Goal: Navigation & Orientation: Find specific page/section

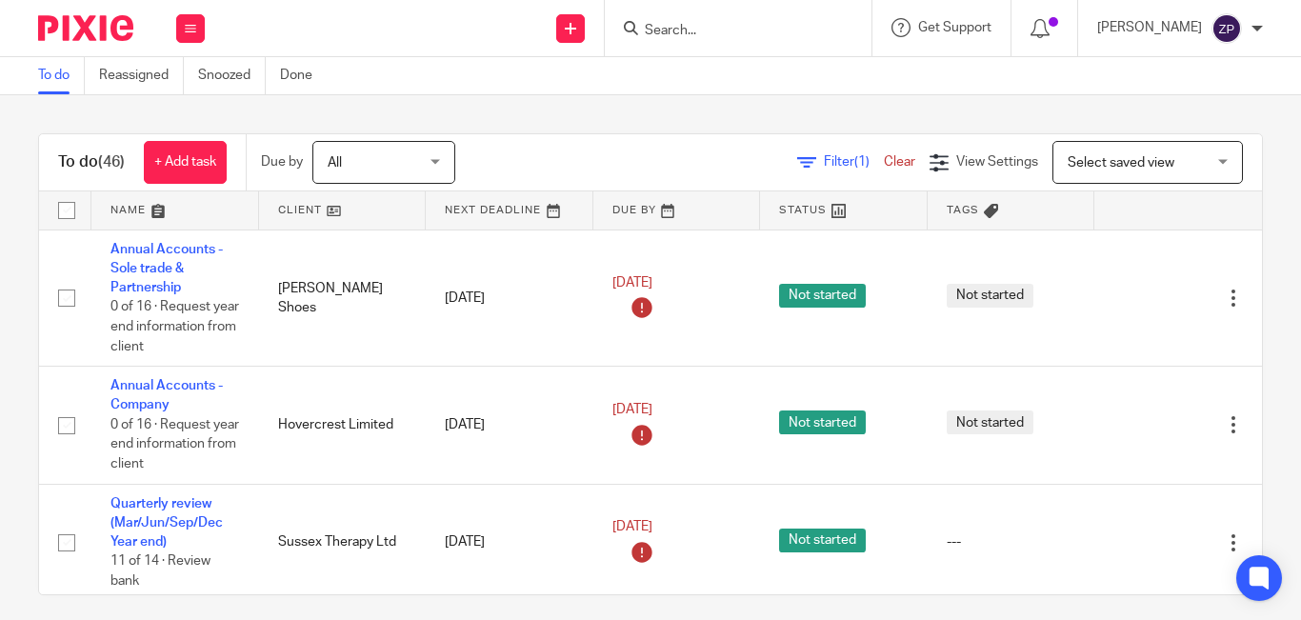
click at [526, 109] on div "To do (46) + Add task Due by All All Today Tomorrow This week Next week This mo…" at bounding box center [650, 357] width 1301 height 525
click at [189, 17] on button at bounding box center [190, 28] width 29 height 29
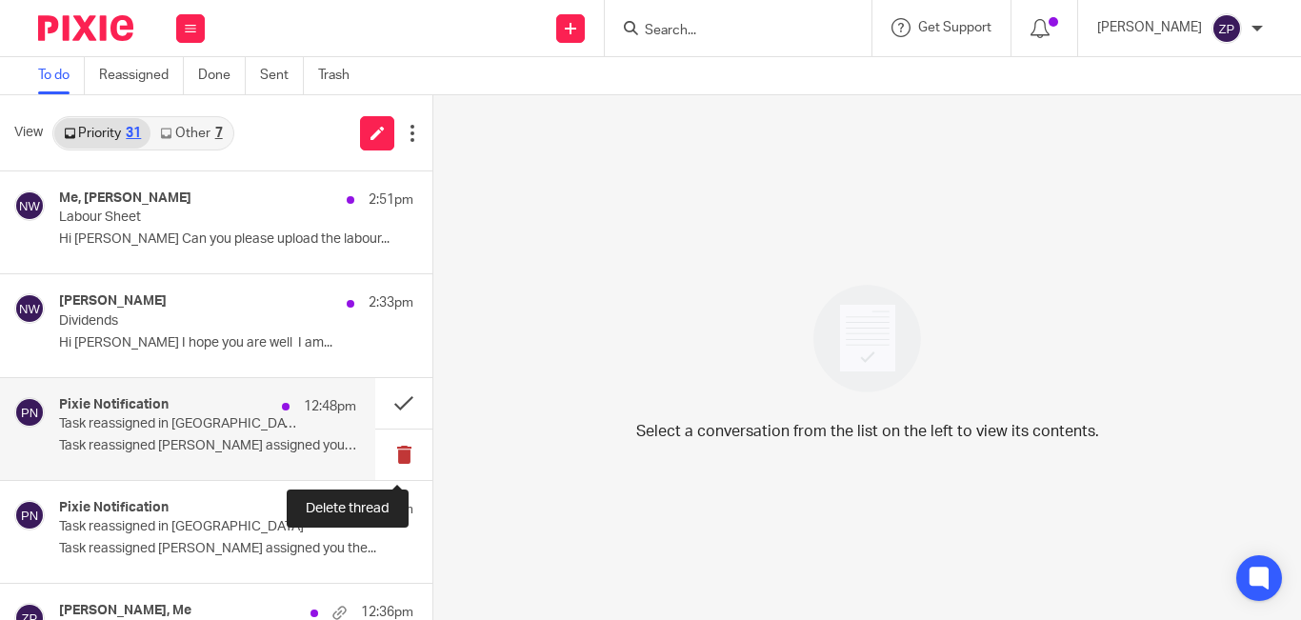
click at [400, 449] on button at bounding box center [403, 454] width 57 height 50
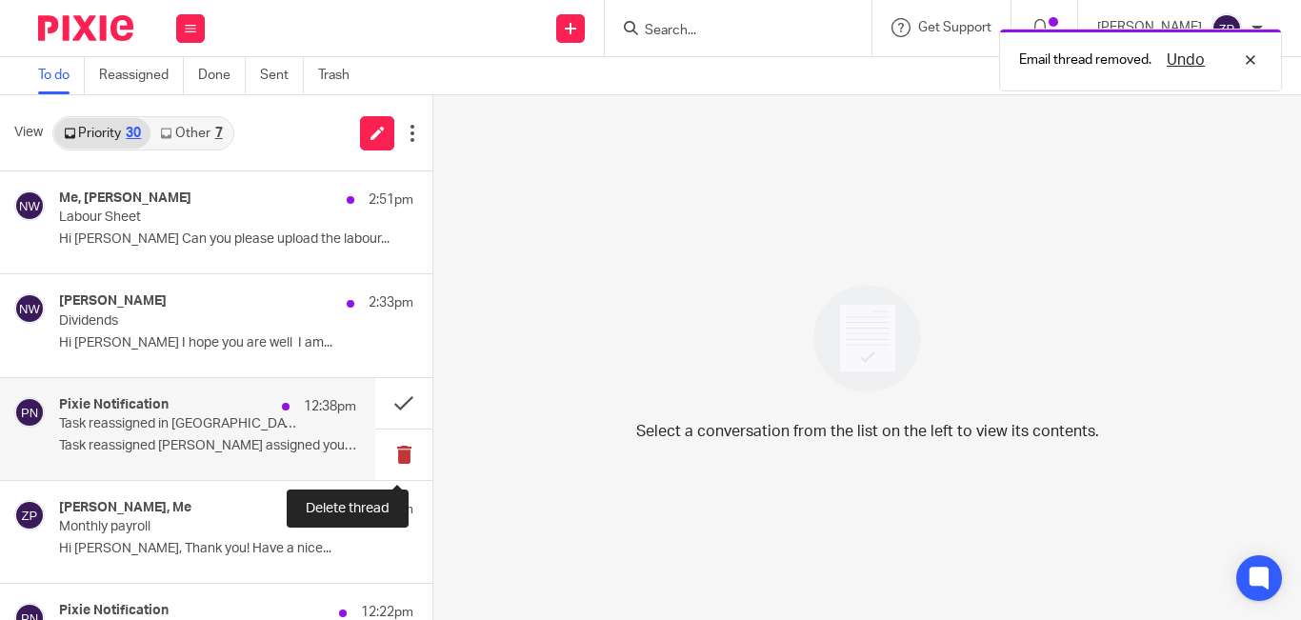
click at [391, 450] on button at bounding box center [403, 454] width 57 height 50
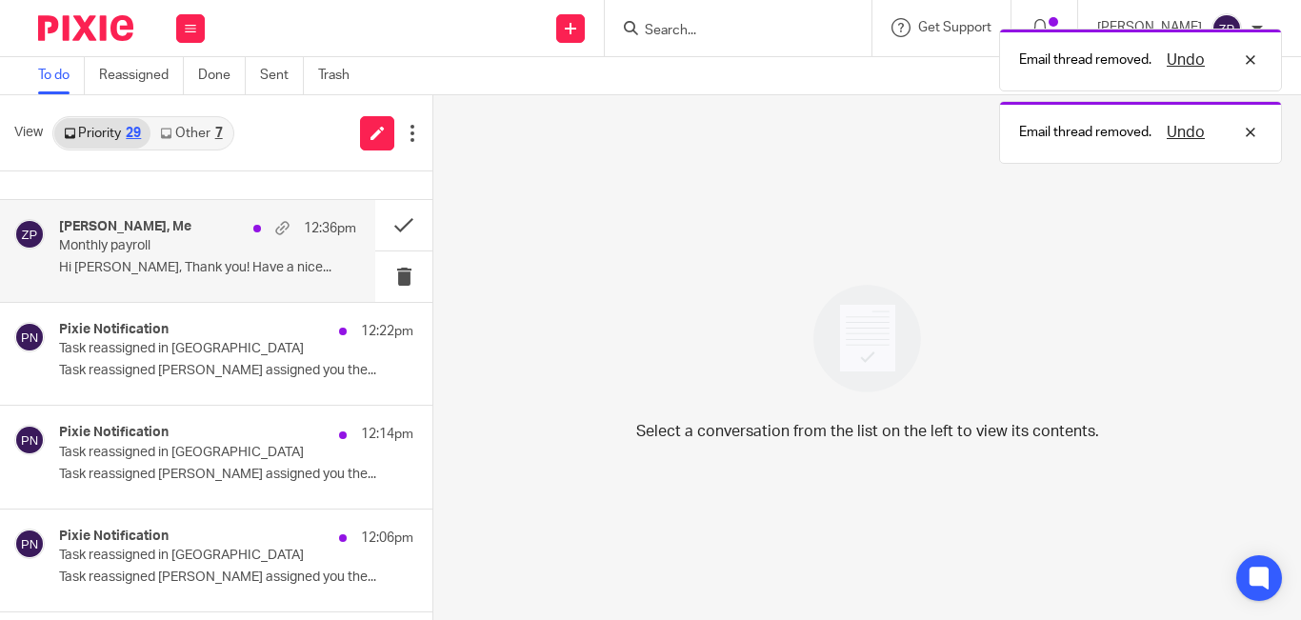
scroll to position [190, 0]
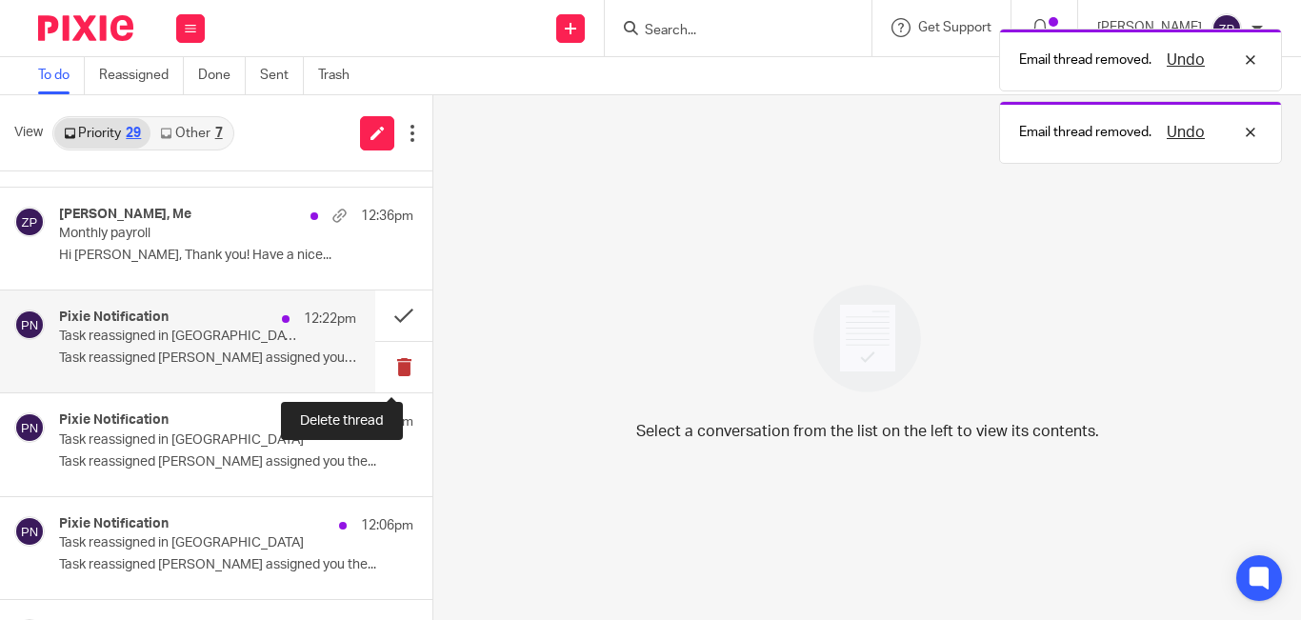
click at [379, 361] on button at bounding box center [403, 367] width 57 height 50
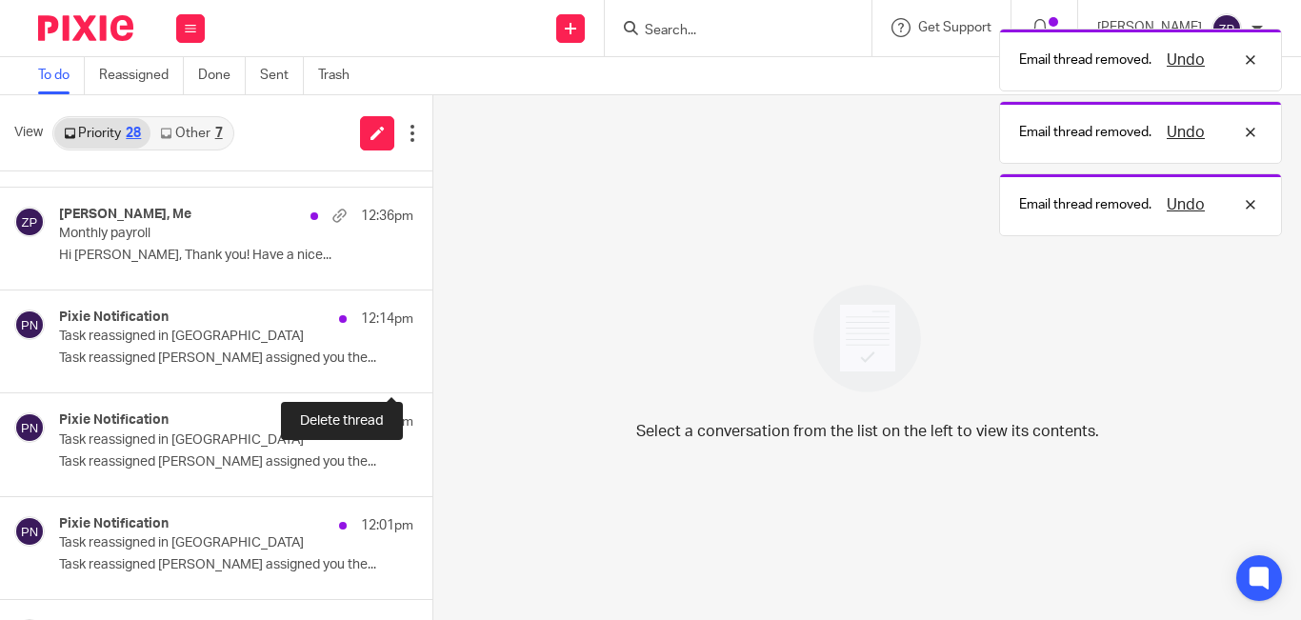
click at [432, 361] on button at bounding box center [439, 367] width 15 height 50
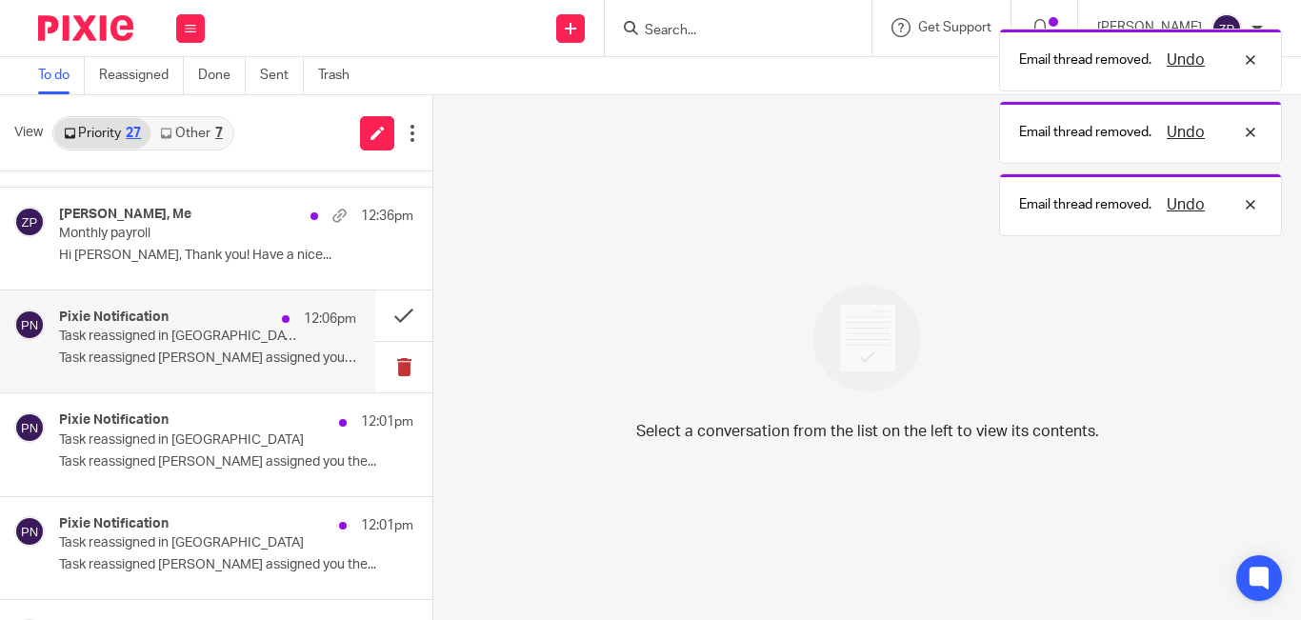
click at [388, 365] on button at bounding box center [403, 367] width 57 height 50
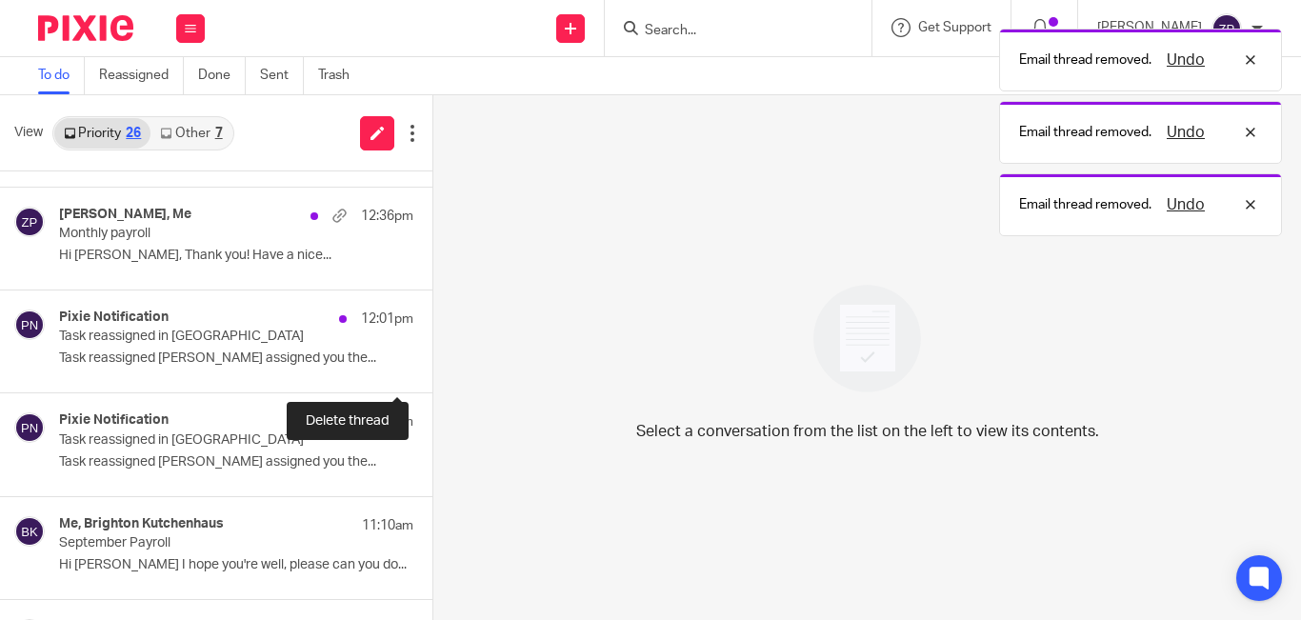
click at [432, 365] on button at bounding box center [439, 367] width 15 height 50
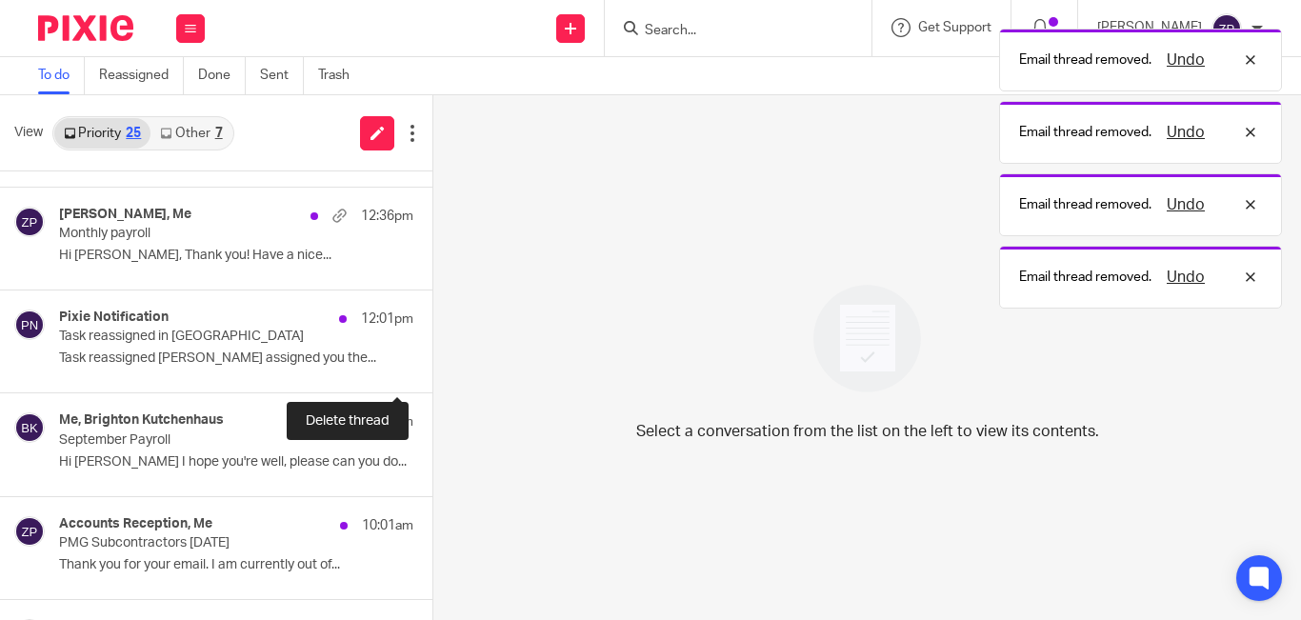
click at [432, 365] on button at bounding box center [439, 367] width 15 height 50
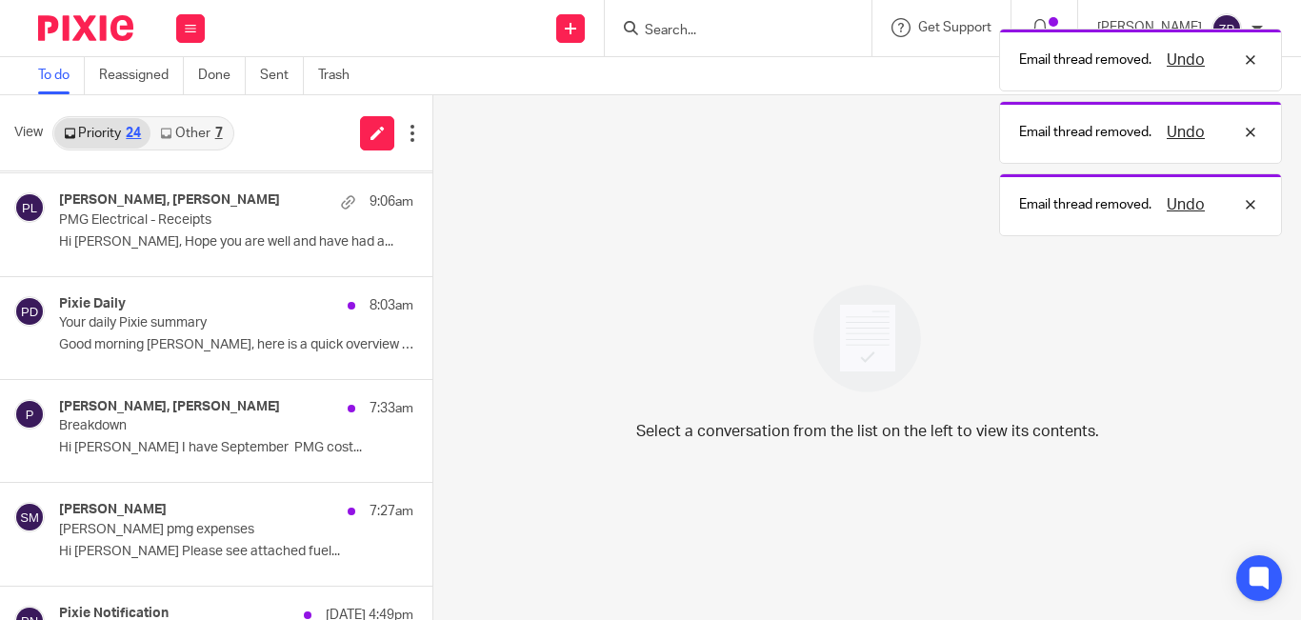
scroll to position [571, 0]
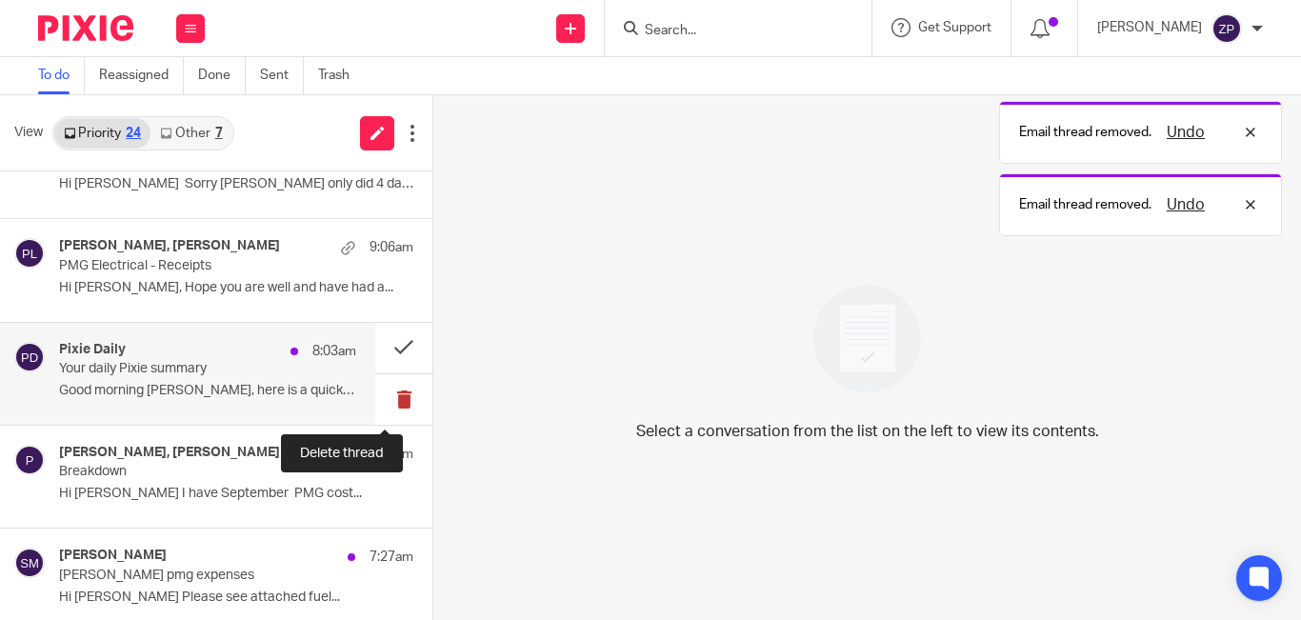
click at [388, 401] on button at bounding box center [403, 399] width 57 height 50
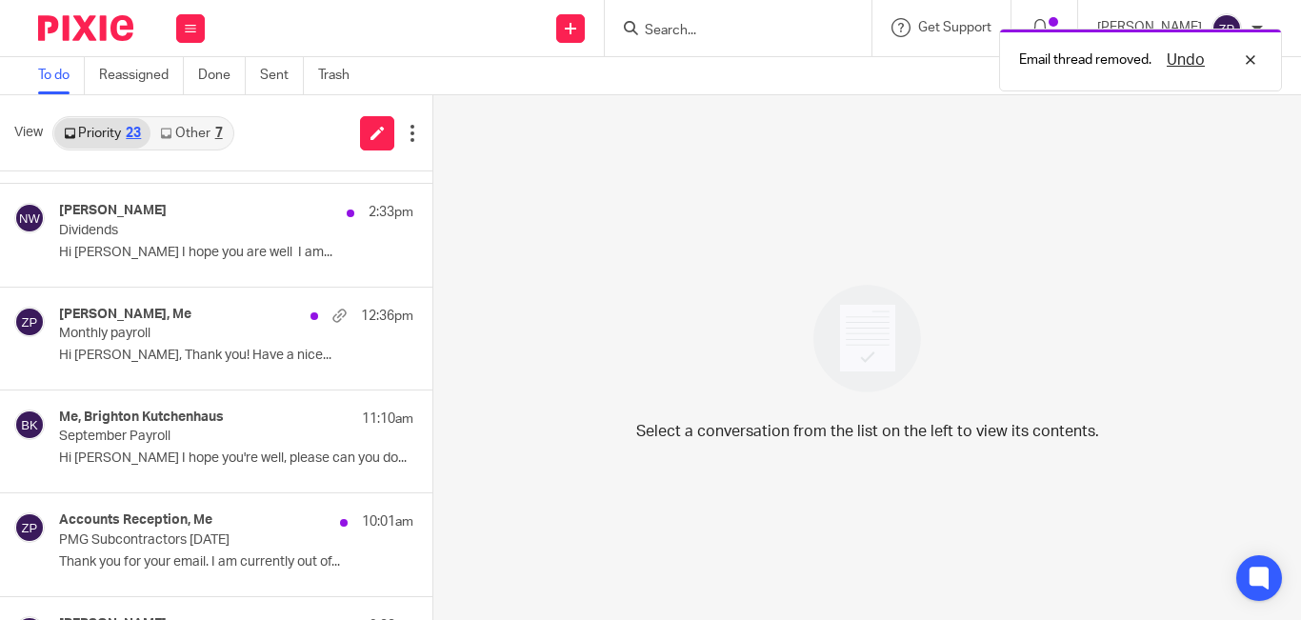
scroll to position [0, 0]
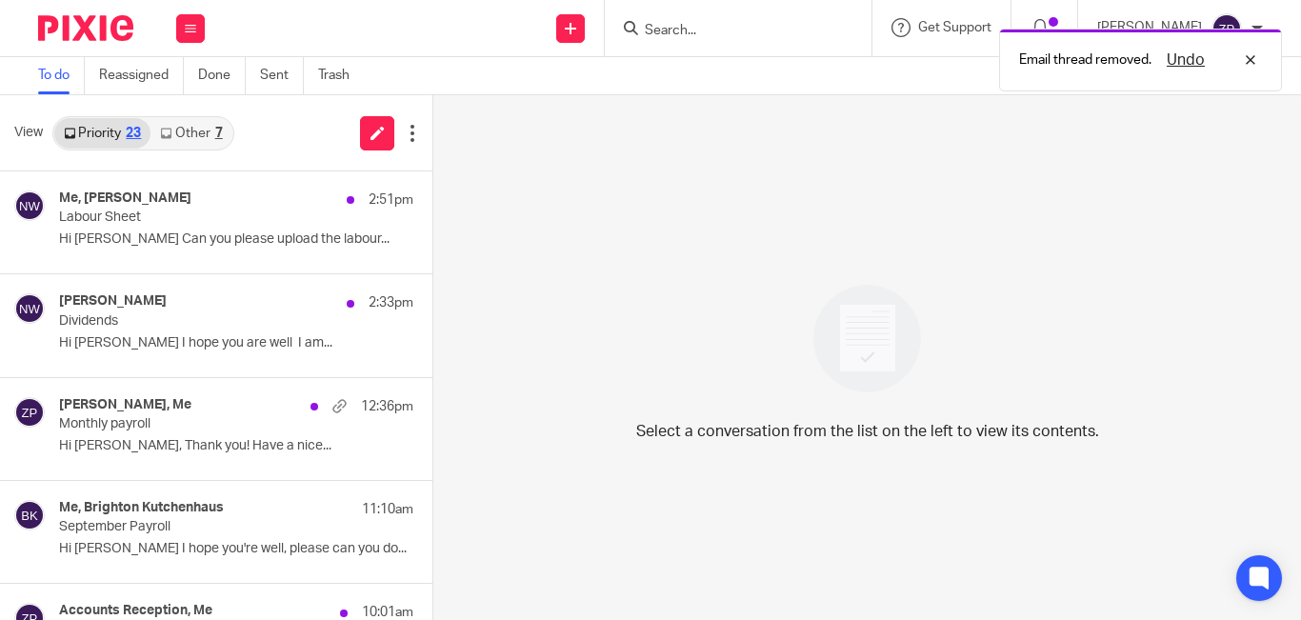
click at [78, 15] on img at bounding box center [85, 28] width 95 height 26
